Goal: Information Seeking & Learning: Learn about a topic

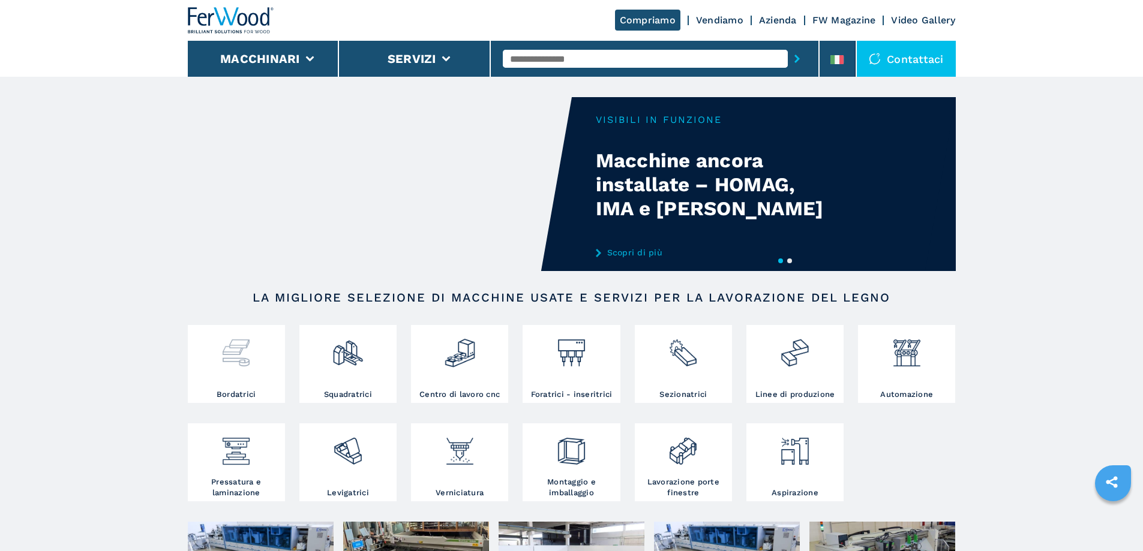
click at [230, 359] on img at bounding box center [236, 348] width 32 height 41
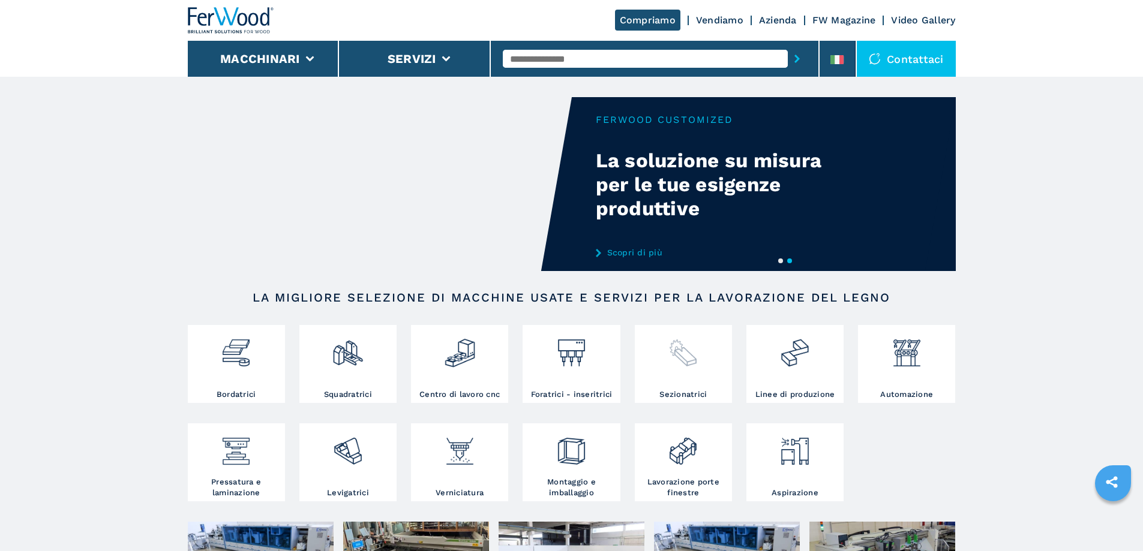
click at [682, 361] on img at bounding box center [683, 348] width 32 height 41
click at [906, 367] on img at bounding box center [907, 348] width 32 height 41
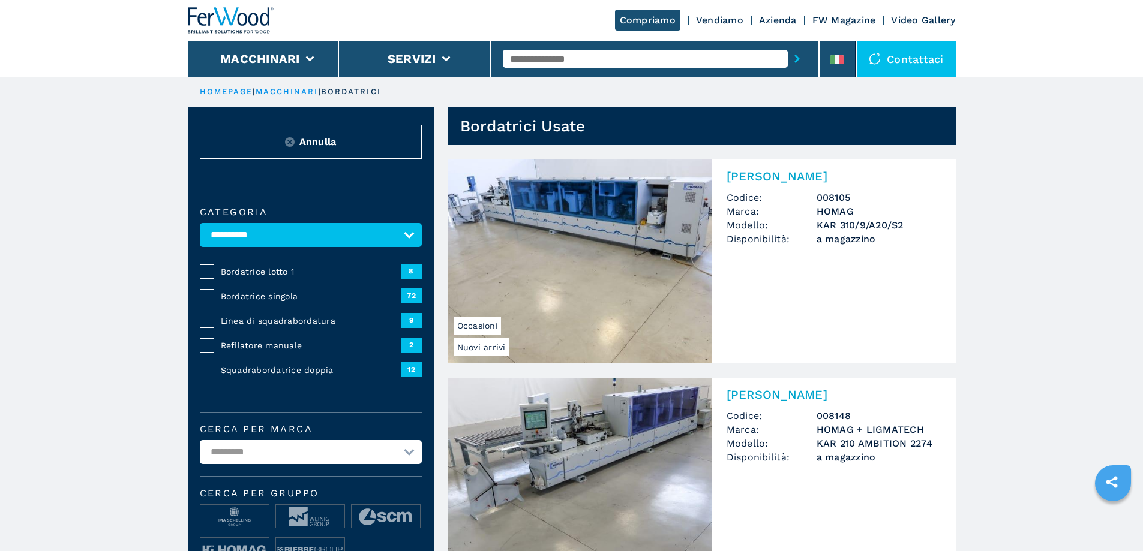
click at [255, 296] on div "**********" at bounding box center [311, 395] width 246 height 411
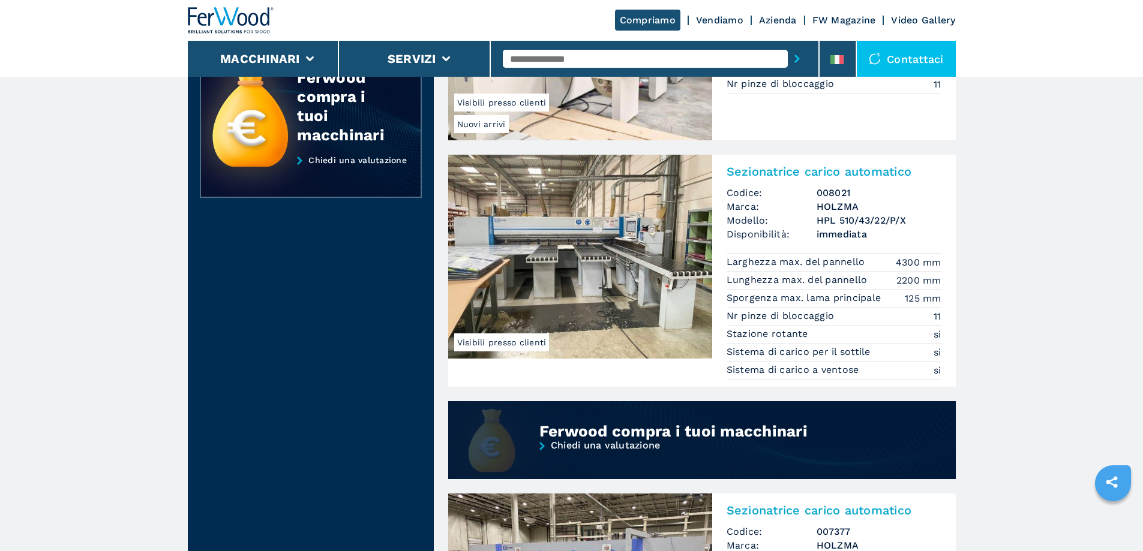
scroll to position [1080, 0]
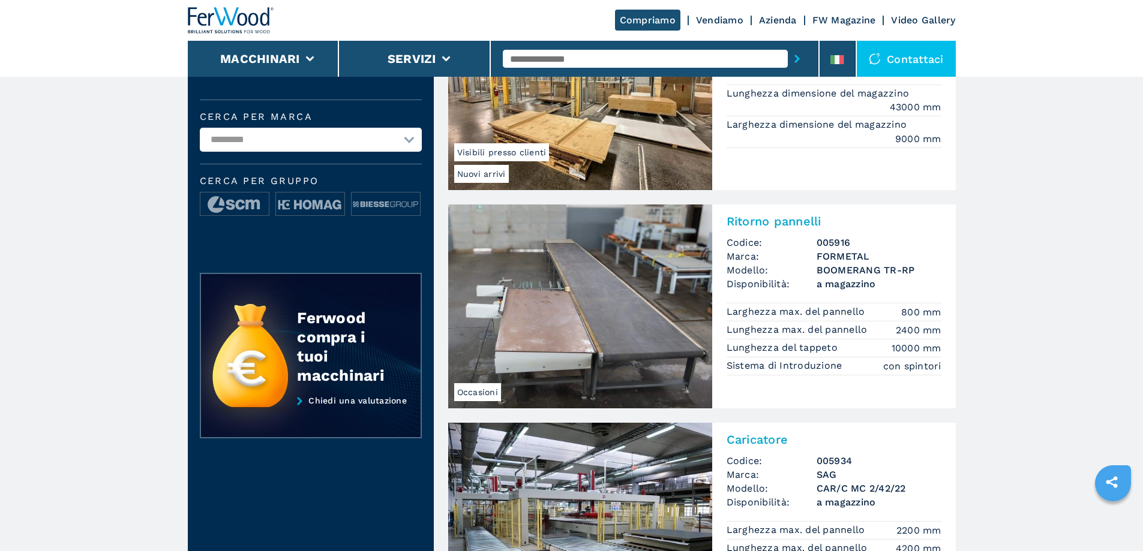
scroll to position [420, 0]
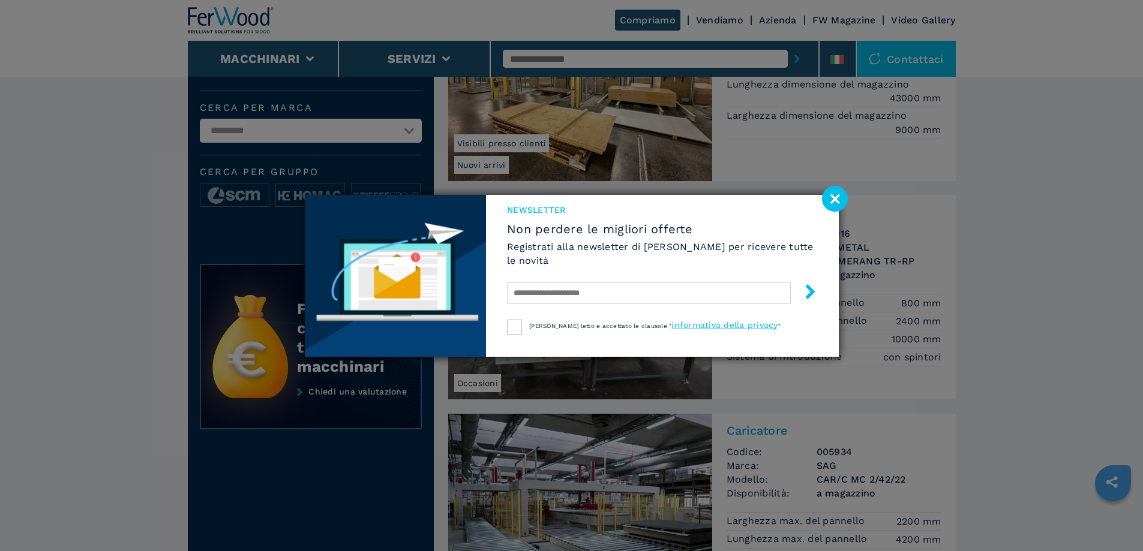
click at [830, 194] on image at bounding box center [835, 199] width 26 height 26
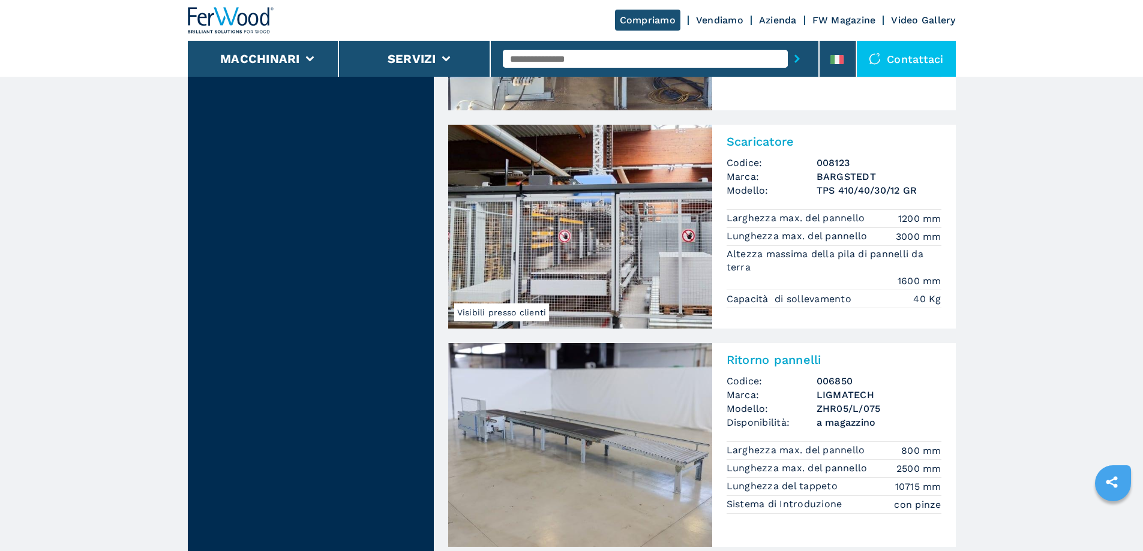
scroll to position [2820, 0]
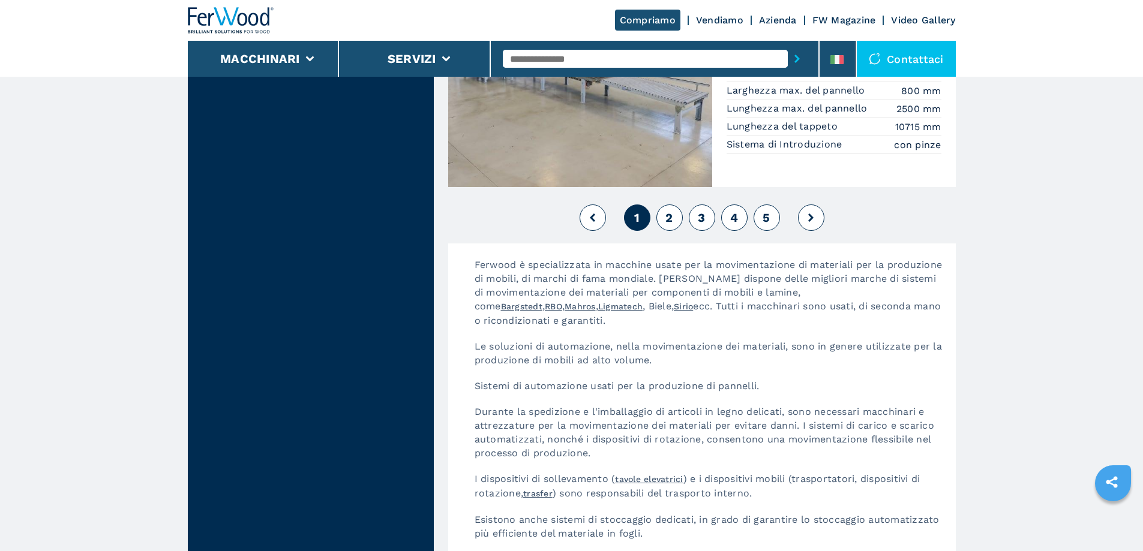
click at [673, 220] on span "2" at bounding box center [668, 218] width 7 height 14
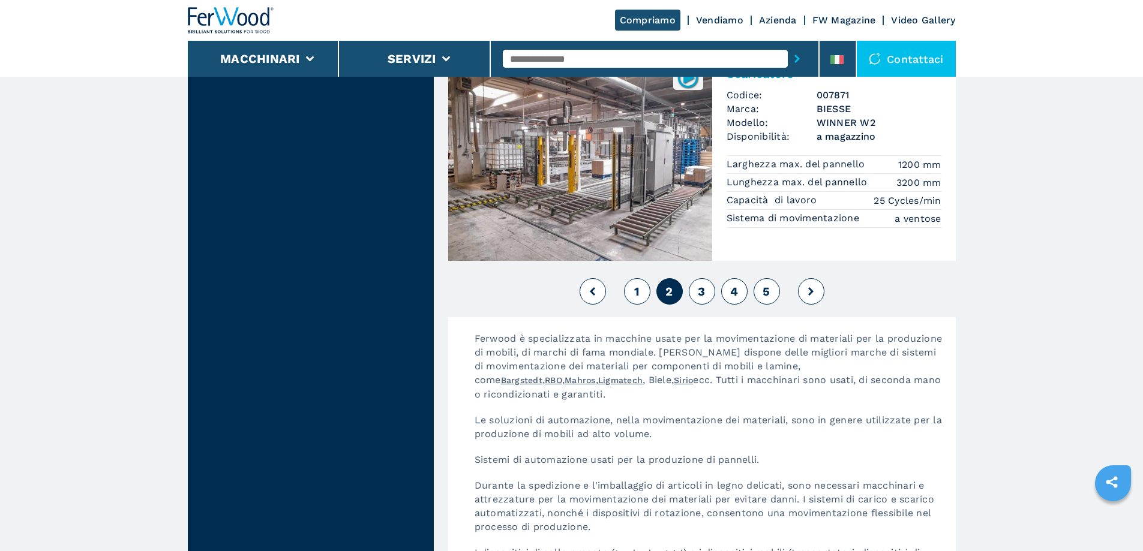
scroll to position [2880, 0]
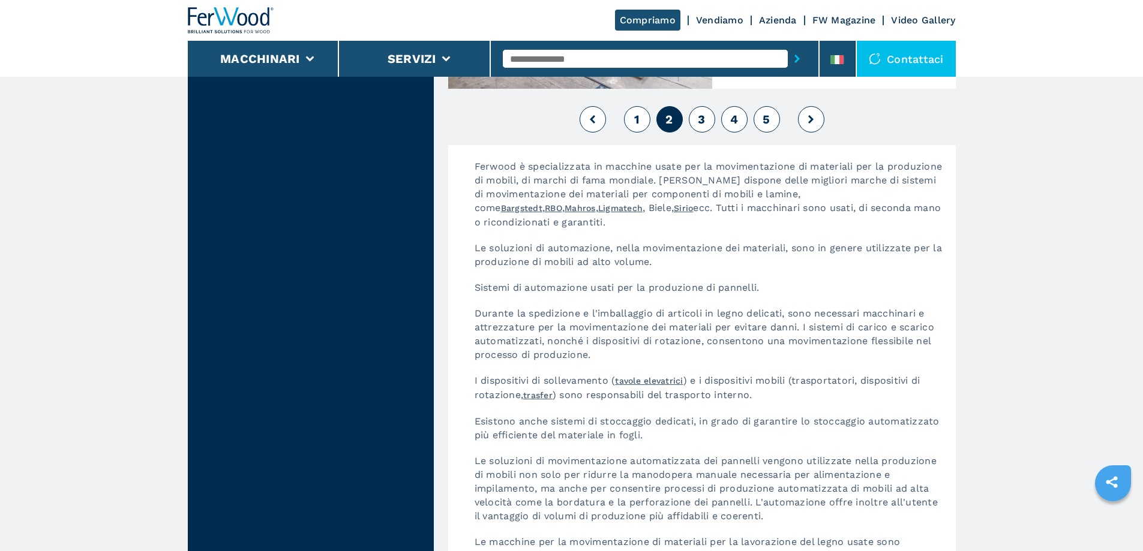
click at [703, 117] on span "3" at bounding box center [701, 119] width 7 height 14
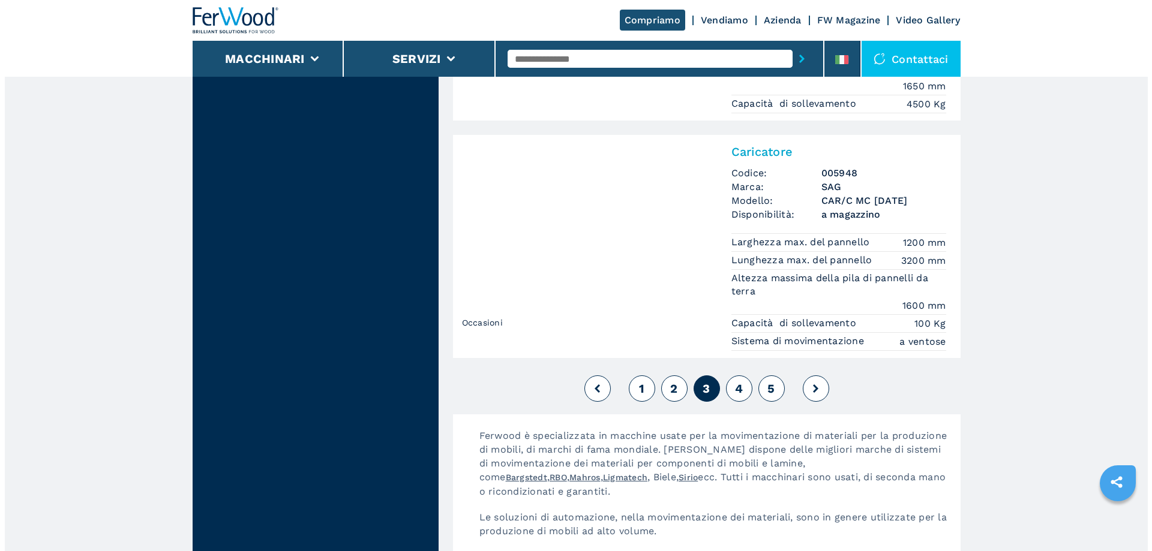
scroll to position [2820, 0]
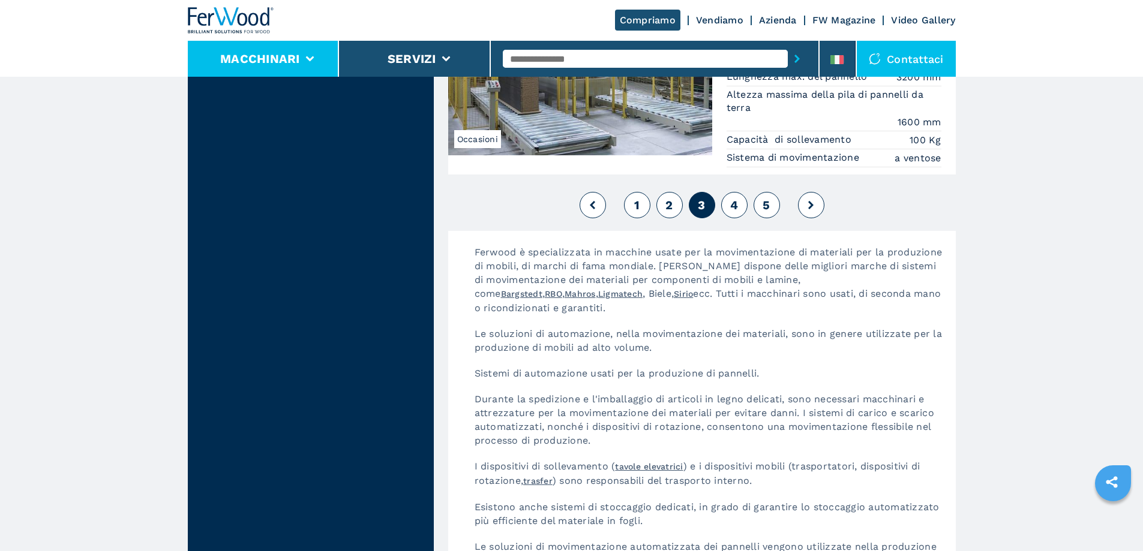
click at [288, 57] on button "Macchinari" at bounding box center [260, 59] width 80 height 14
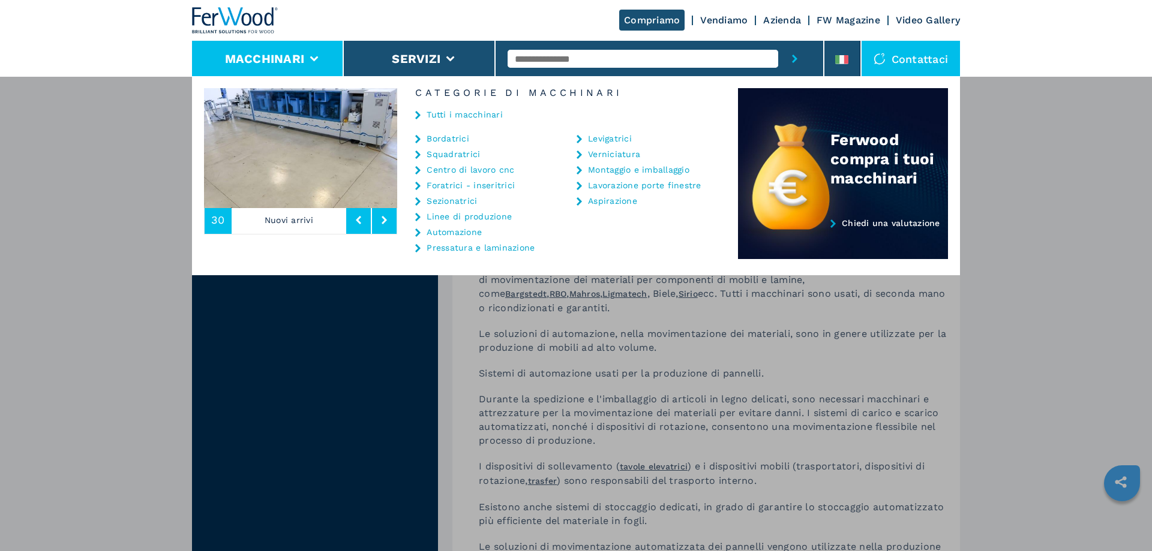
click at [626, 187] on link "Lavorazione porte finestre" at bounding box center [644, 185] width 113 height 8
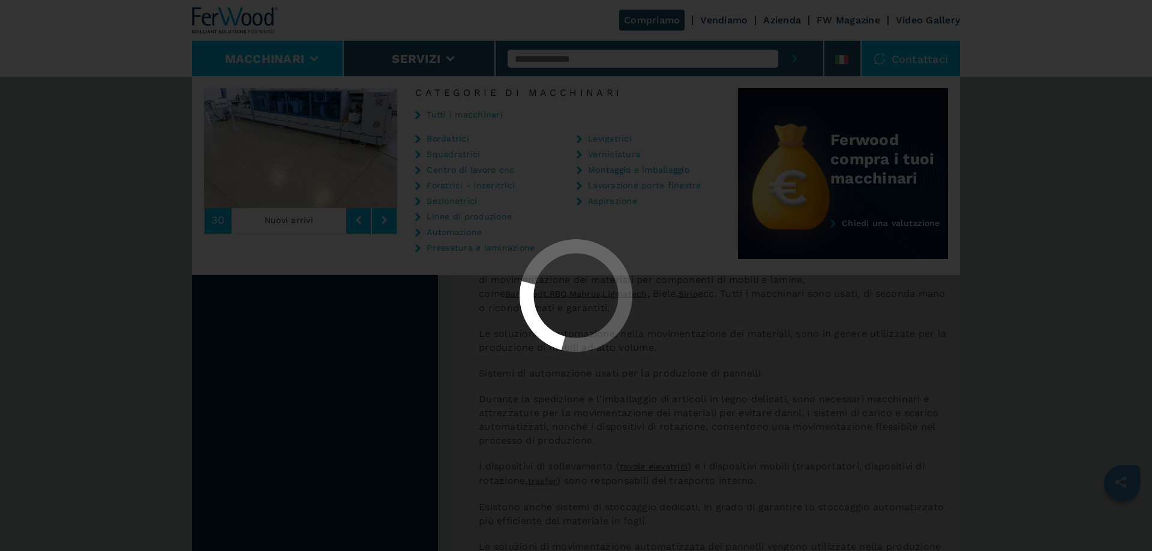
scroll to position [0, 0]
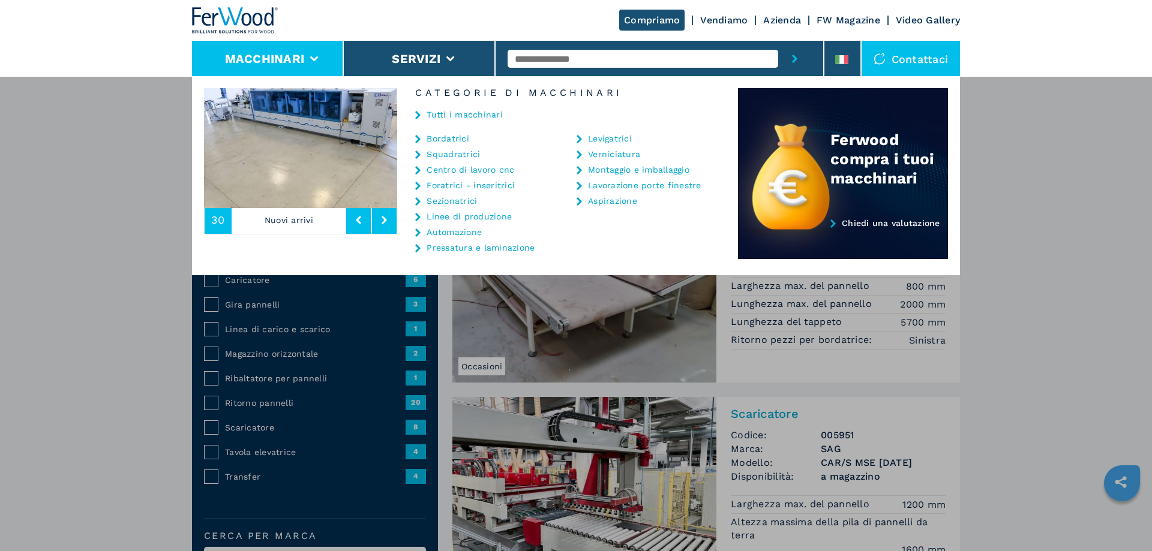
click at [302, 55] on button "Macchinari" at bounding box center [265, 59] width 80 height 14
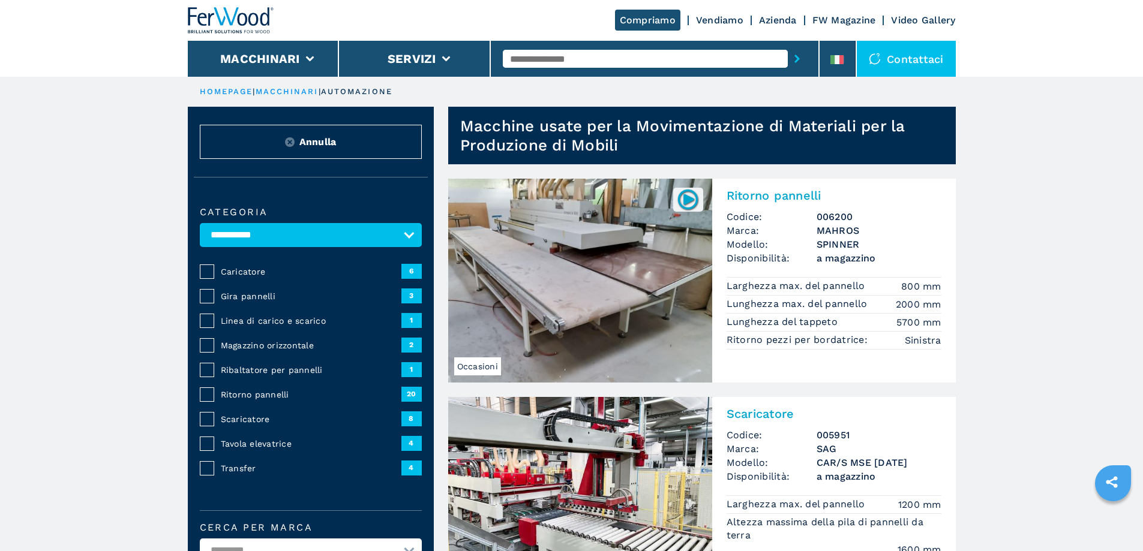
click at [277, 376] on span "Ribaltatore per pannelli" at bounding box center [311, 370] width 181 height 12
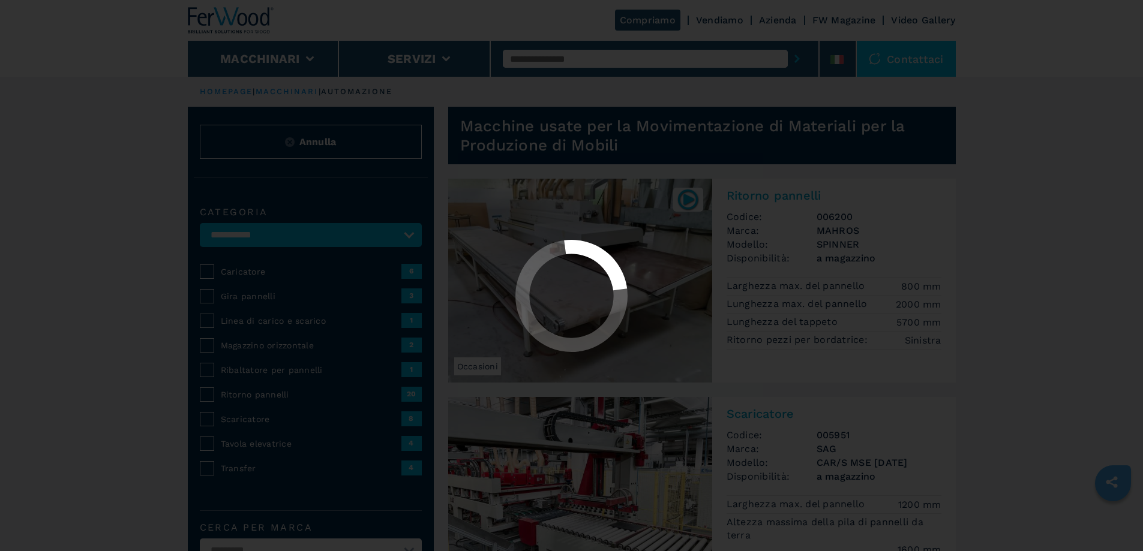
select select "**********"
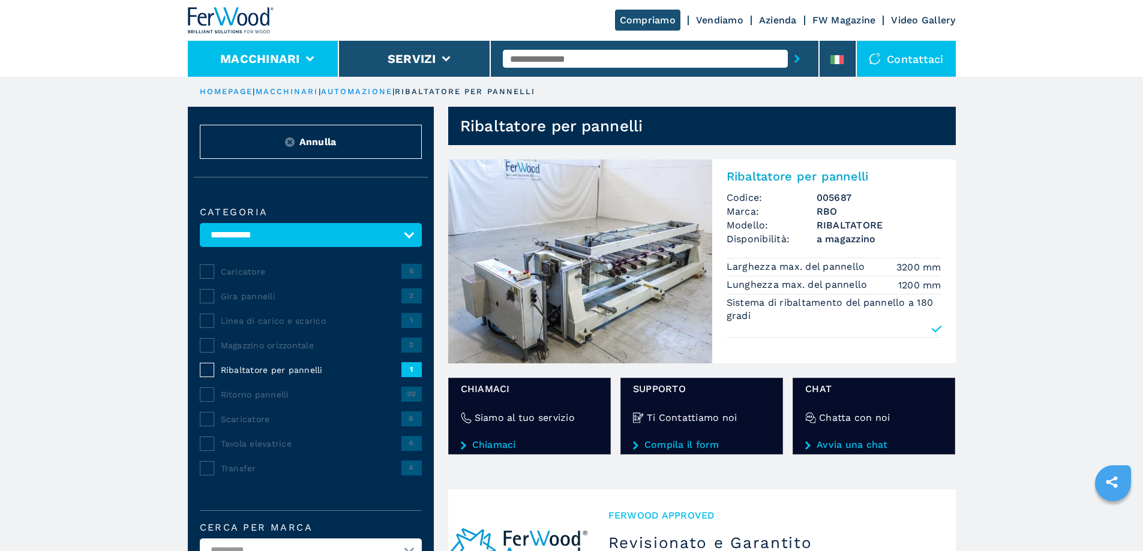
click at [313, 53] on li "Macchinari" at bounding box center [264, 59] width 152 height 36
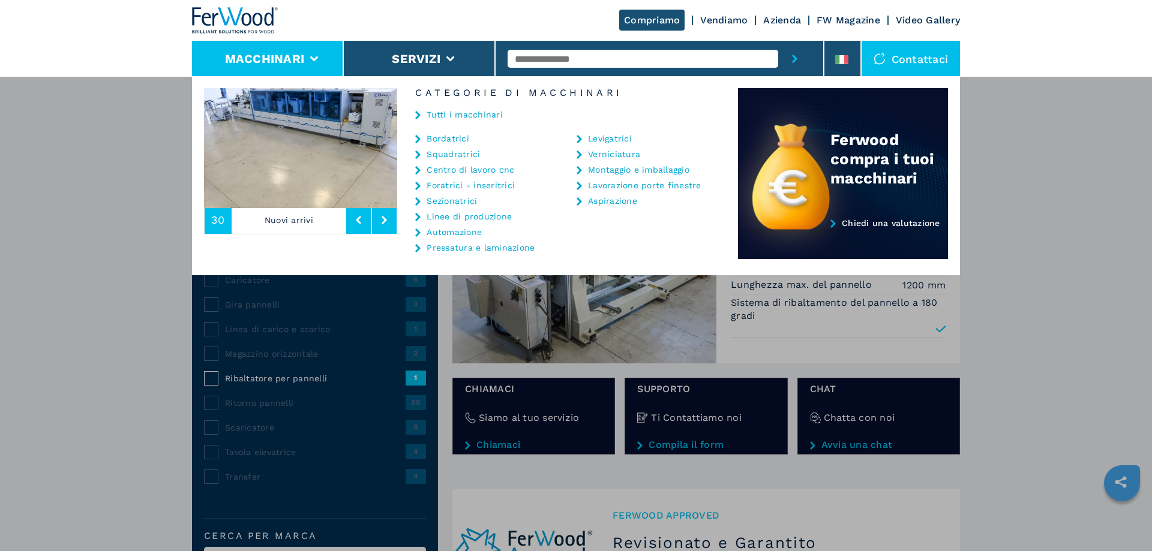
click at [460, 170] on link "Centro di lavoro cnc" at bounding box center [471, 170] width 88 height 8
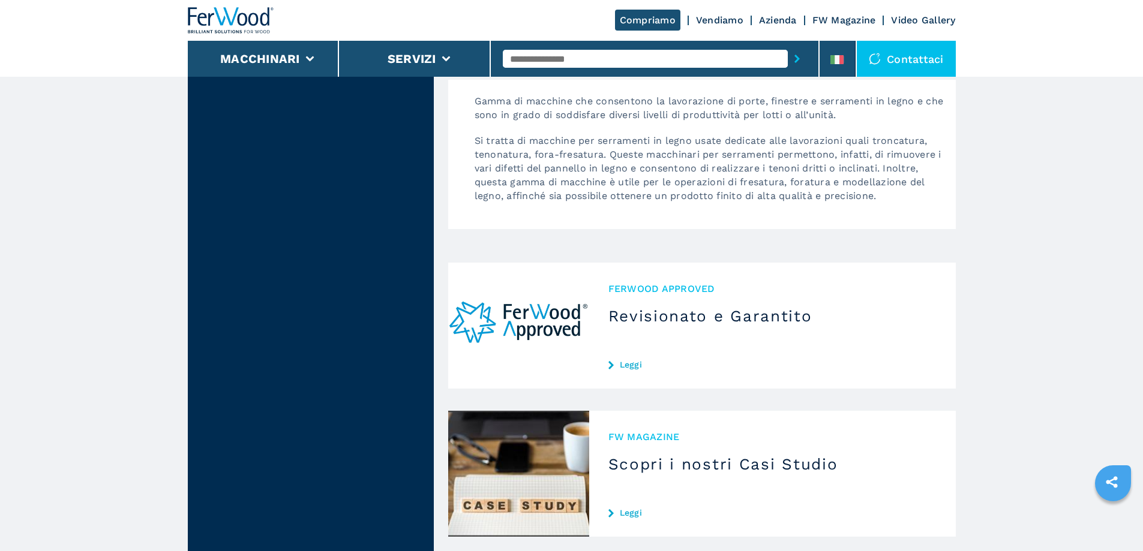
scroll to position [780, 0]
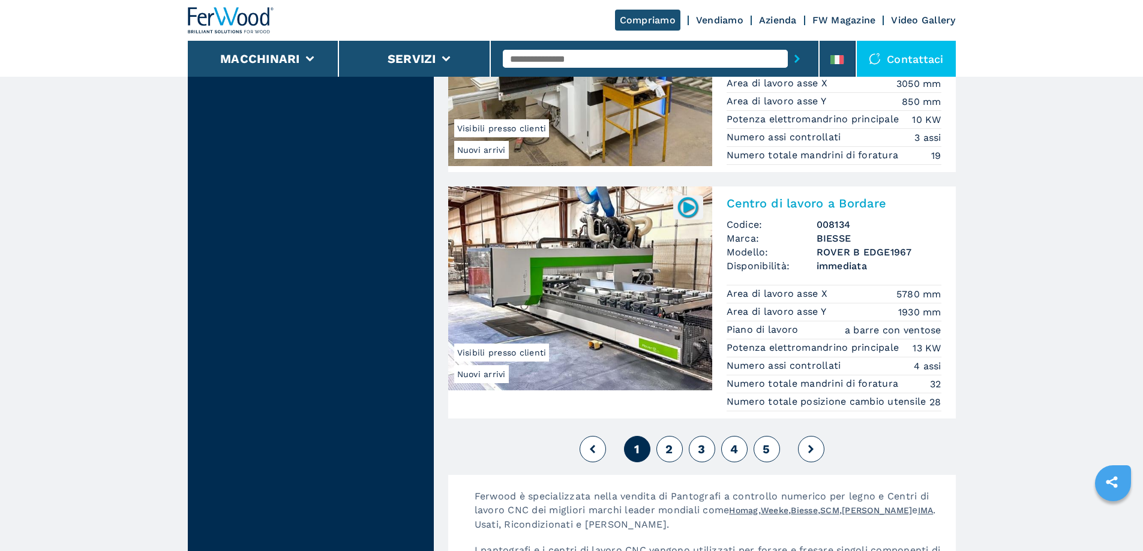
scroll to position [2820, 0]
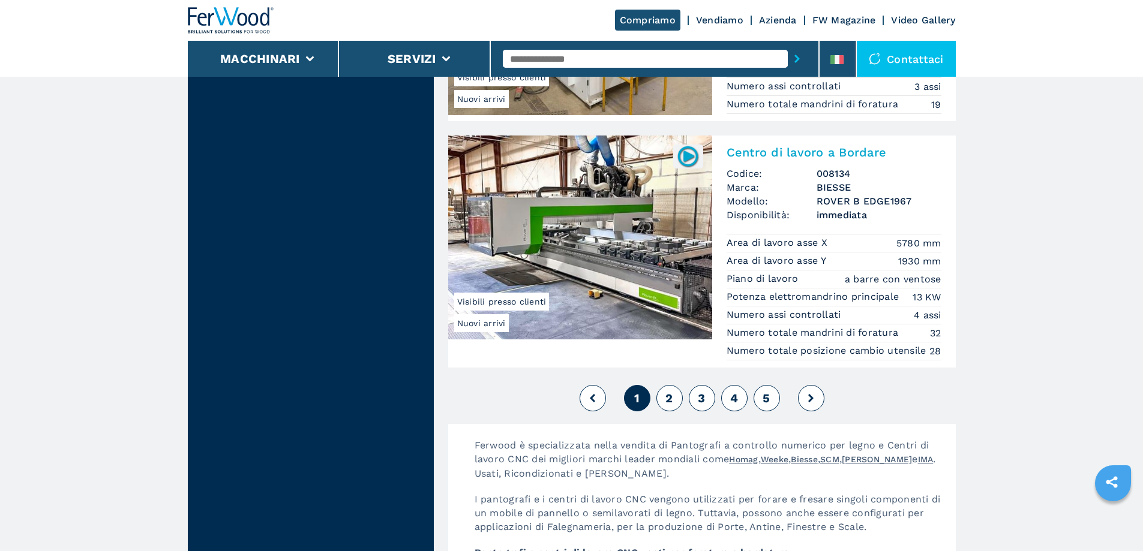
click at [671, 406] on span "2" at bounding box center [668, 398] width 7 height 14
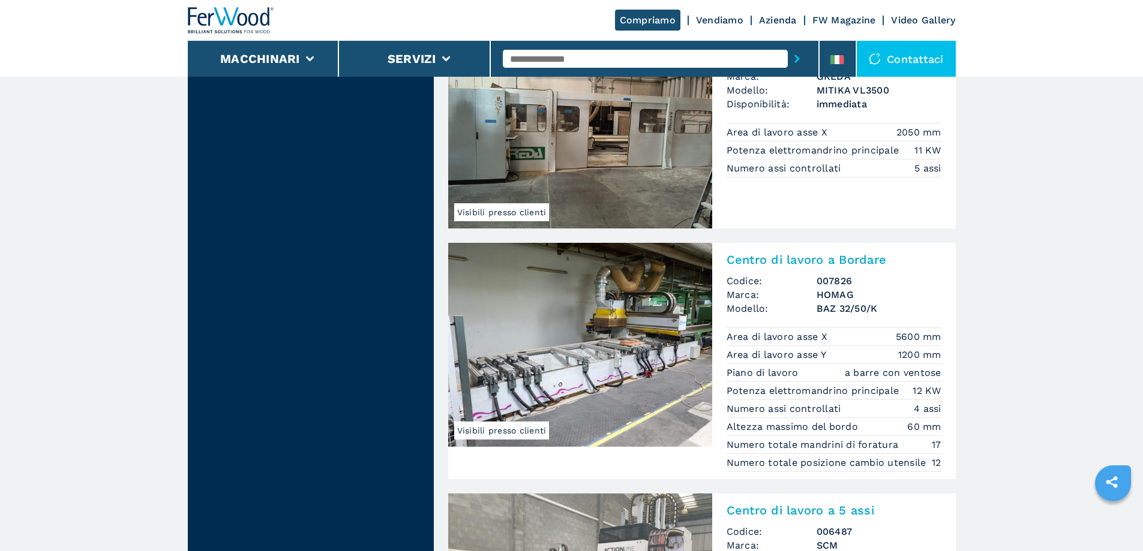
scroll to position [2640, 0]
